Goal: Use online tool/utility: Utilize a website feature to perform a specific function

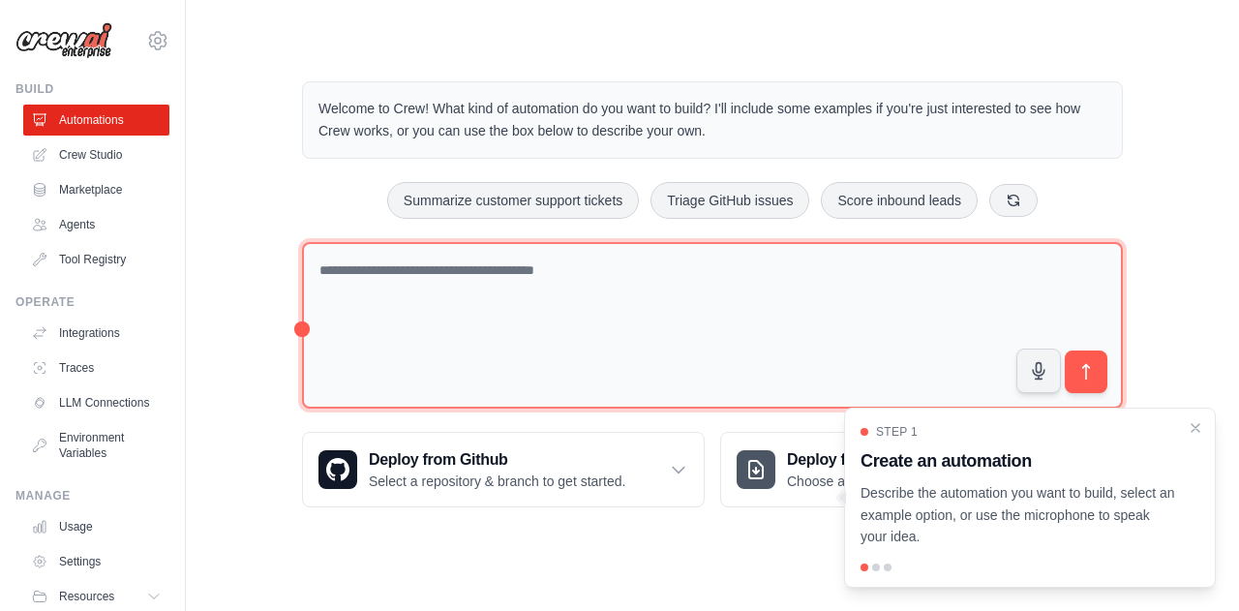
click at [351, 278] on textarea at bounding box center [712, 325] width 821 height 167
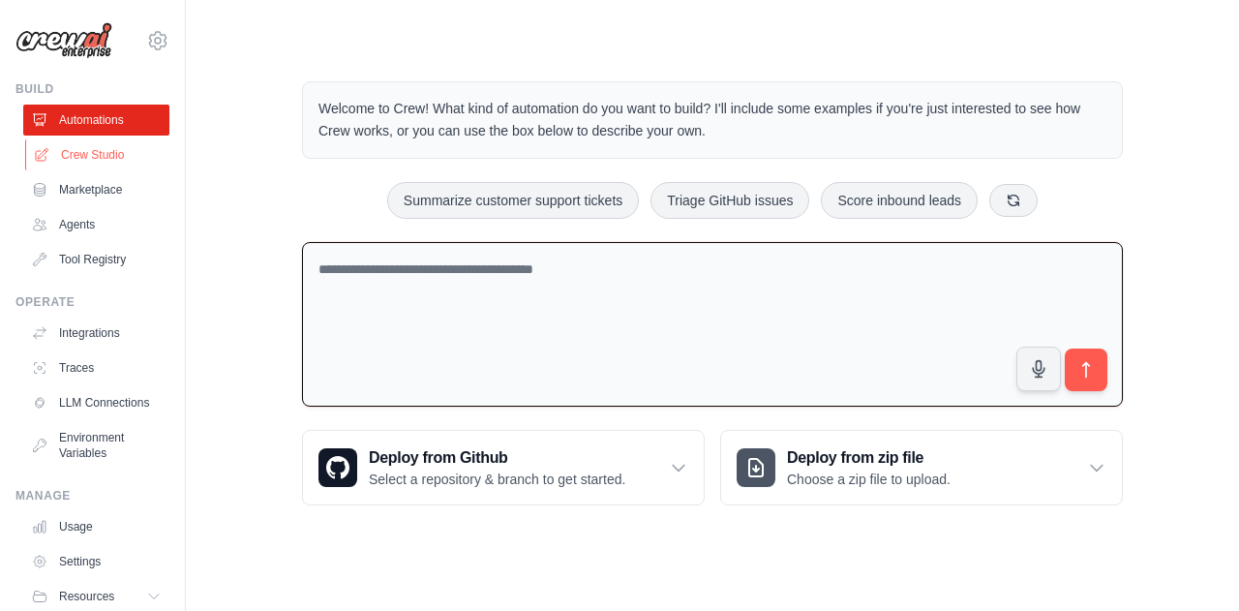
click at [105, 155] on link "Crew Studio" at bounding box center [98, 154] width 146 height 31
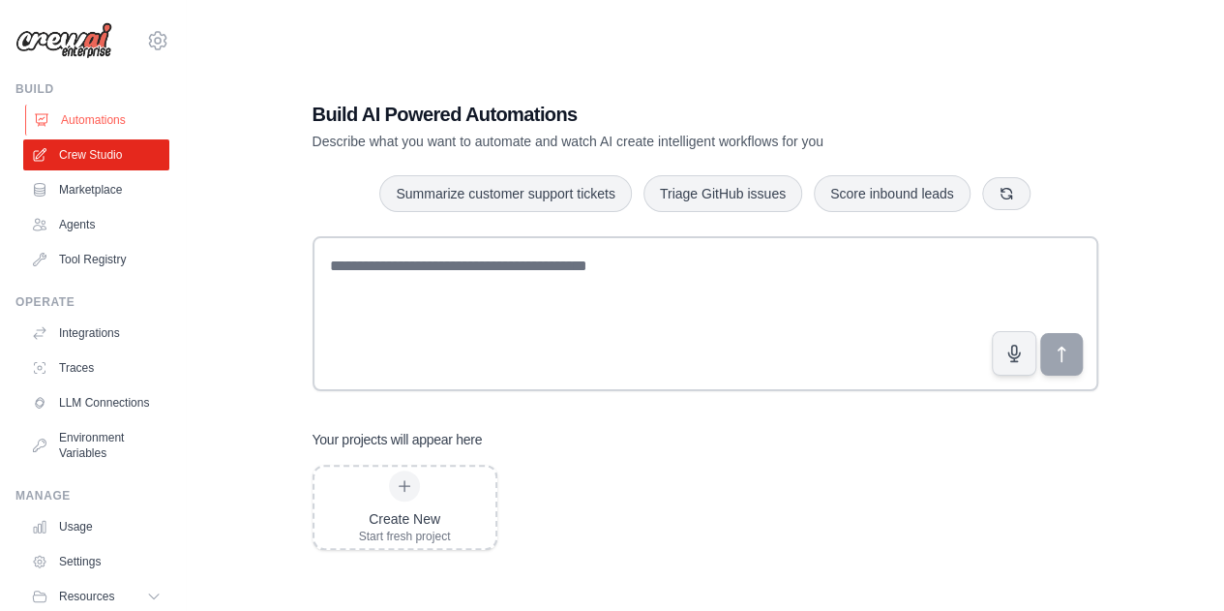
click at [75, 115] on link "Automations" at bounding box center [98, 120] width 146 height 31
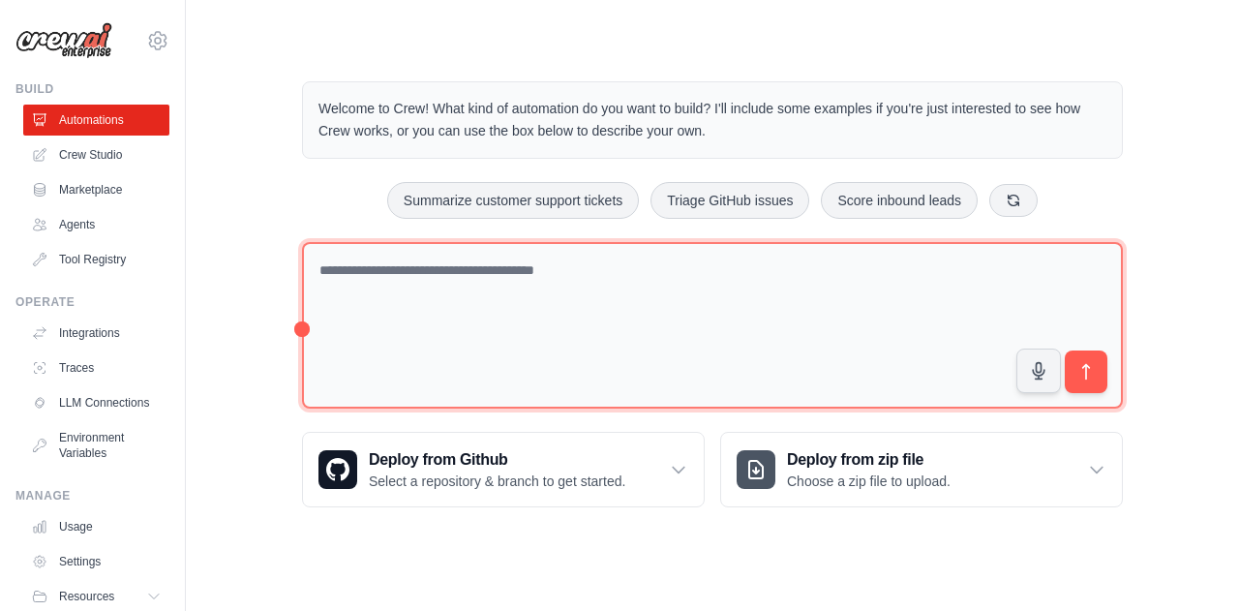
click at [403, 268] on textarea at bounding box center [712, 325] width 821 height 167
type textarea "*"
